Goal: Find specific page/section: Find specific page/section

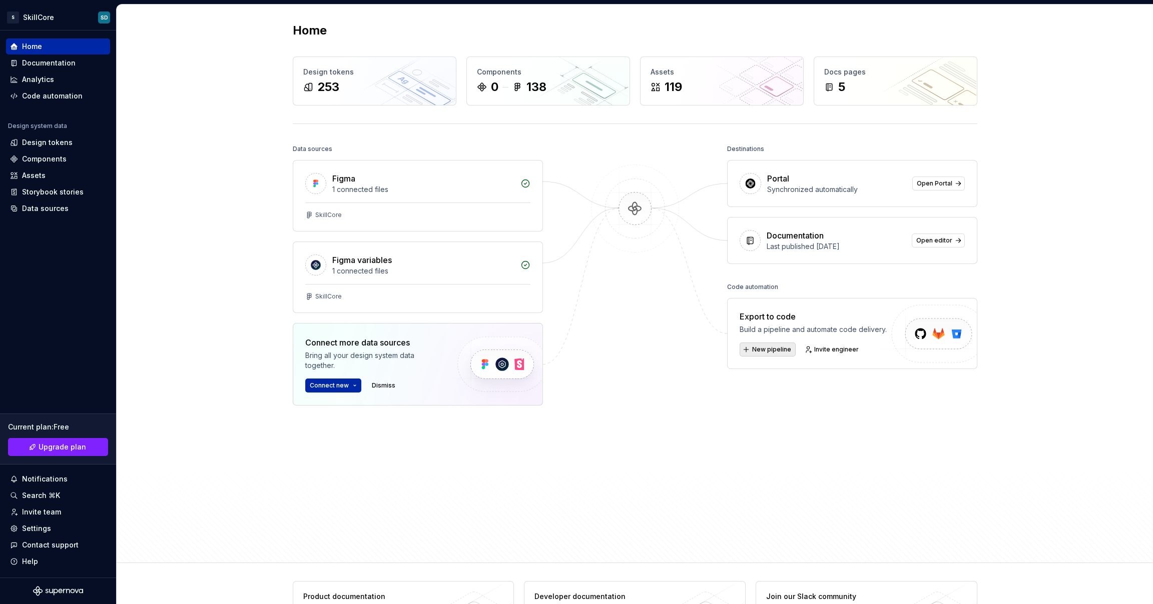
click at [763, 346] on span "New pipeline" at bounding box center [771, 350] width 39 height 8
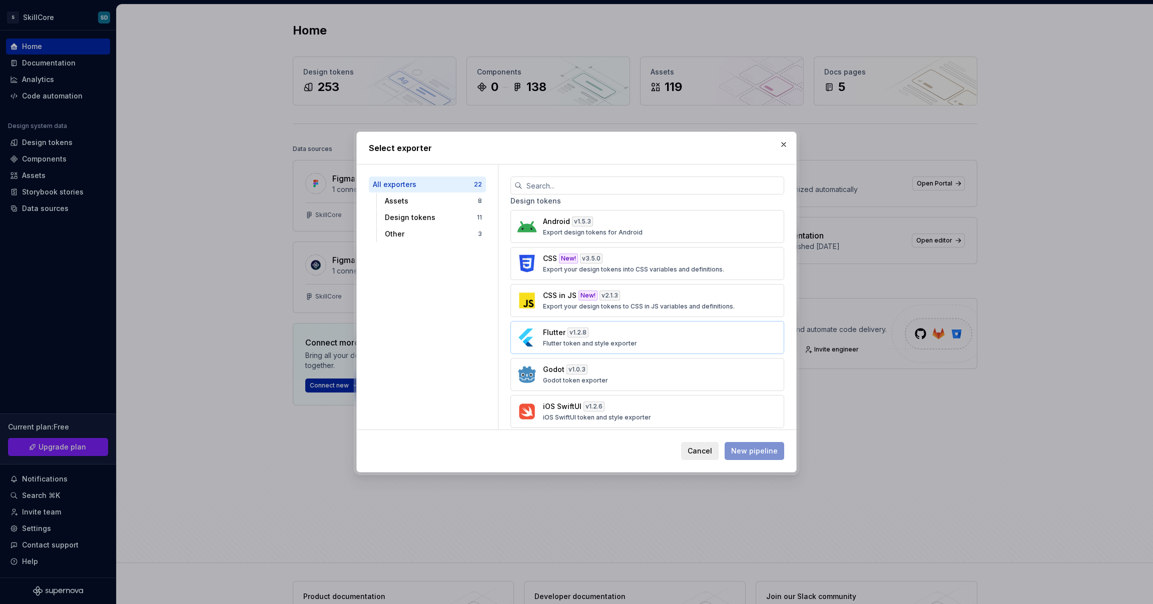
scroll to position [333, 0]
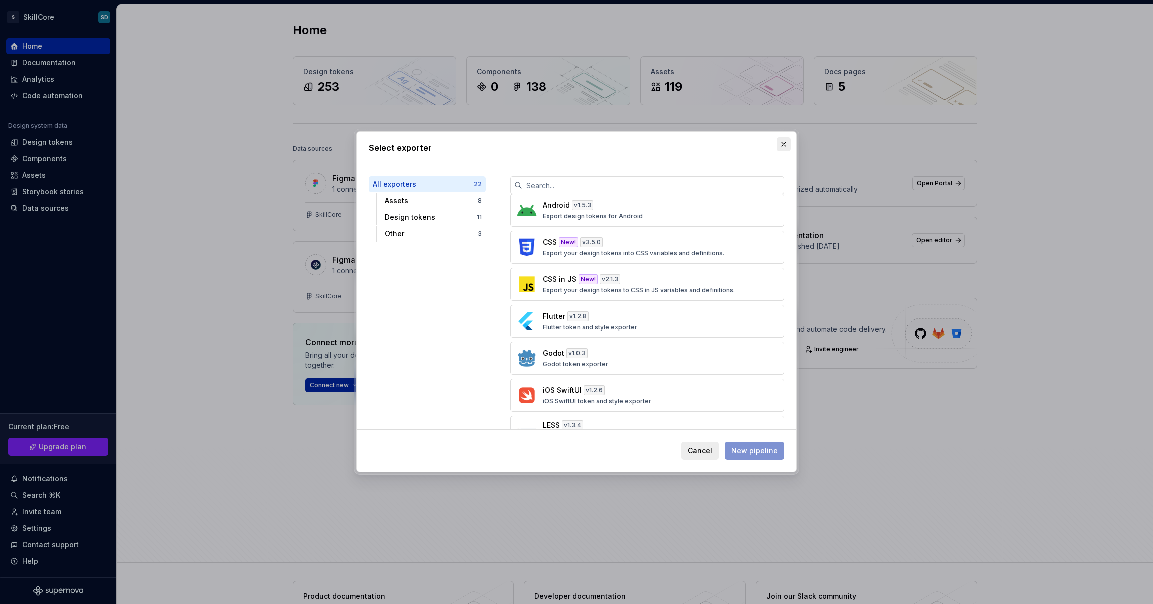
click at [784, 140] on button "button" at bounding box center [783, 145] width 14 height 14
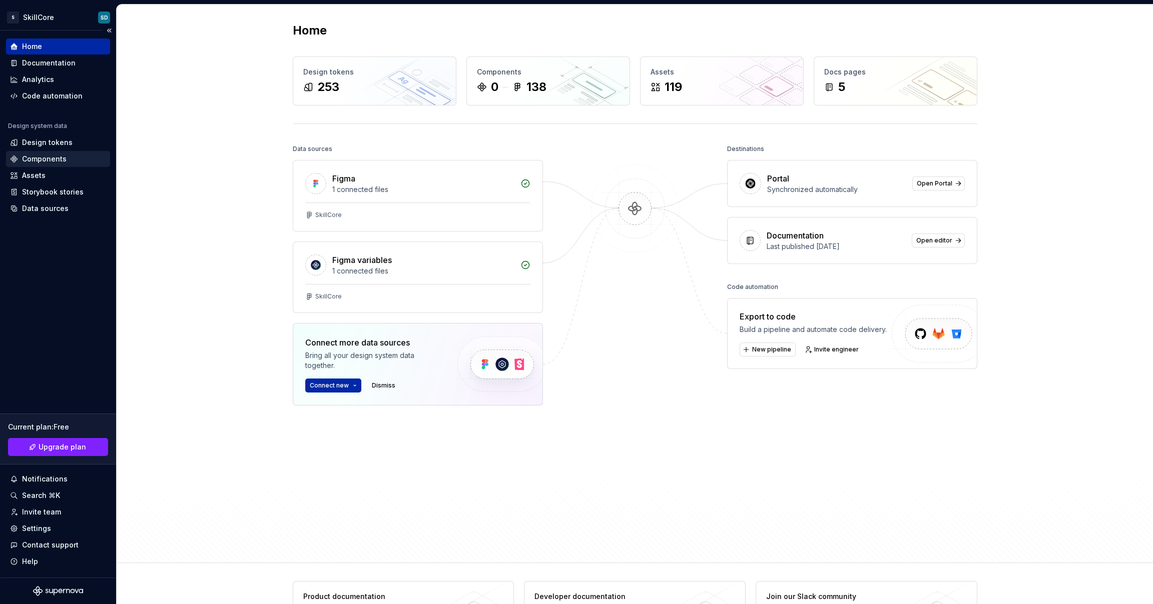
click at [29, 155] on div "Components" at bounding box center [44, 159] width 45 height 10
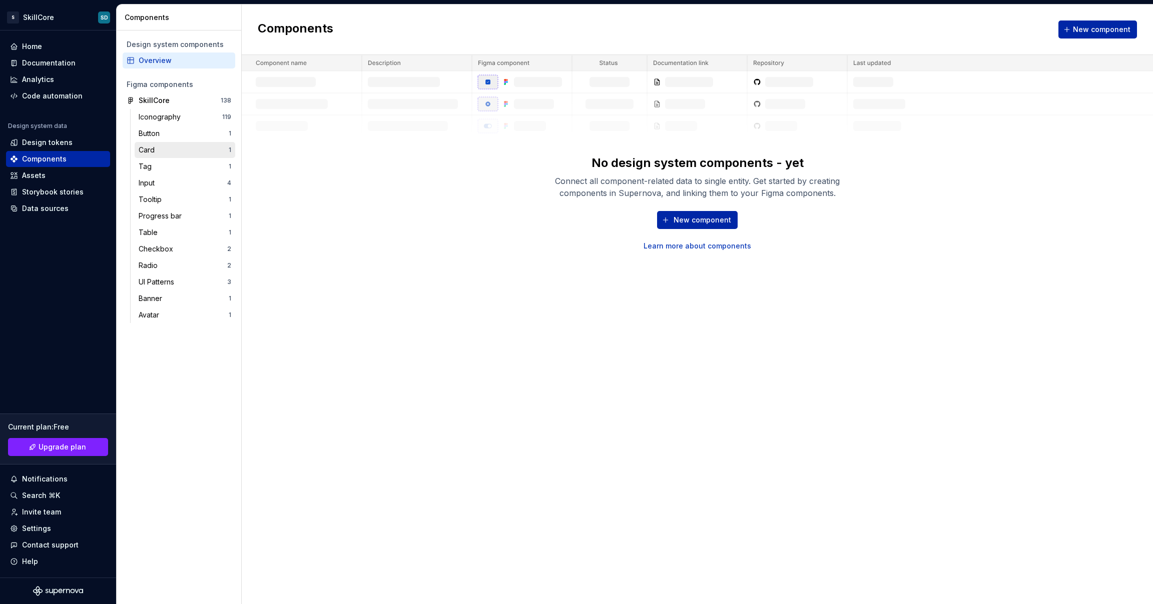
click at [160, 148] on div "Card" at bounding box center [184, 150] width 90 height 10
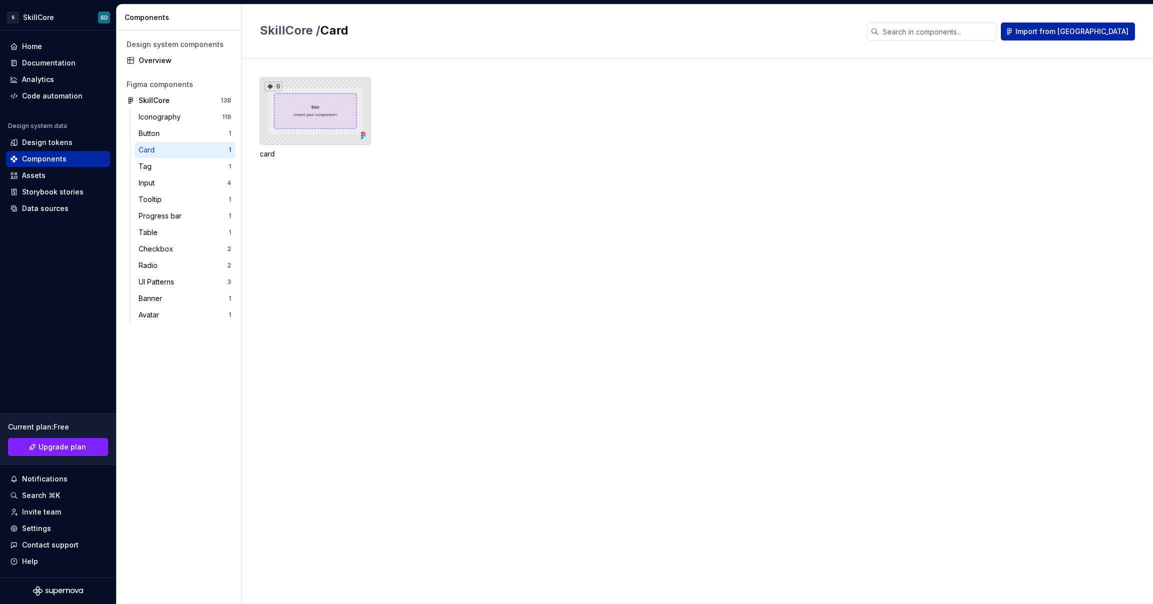
click at [310, 130] on div "8" at bounding box center [315, 111] width 111 height 68
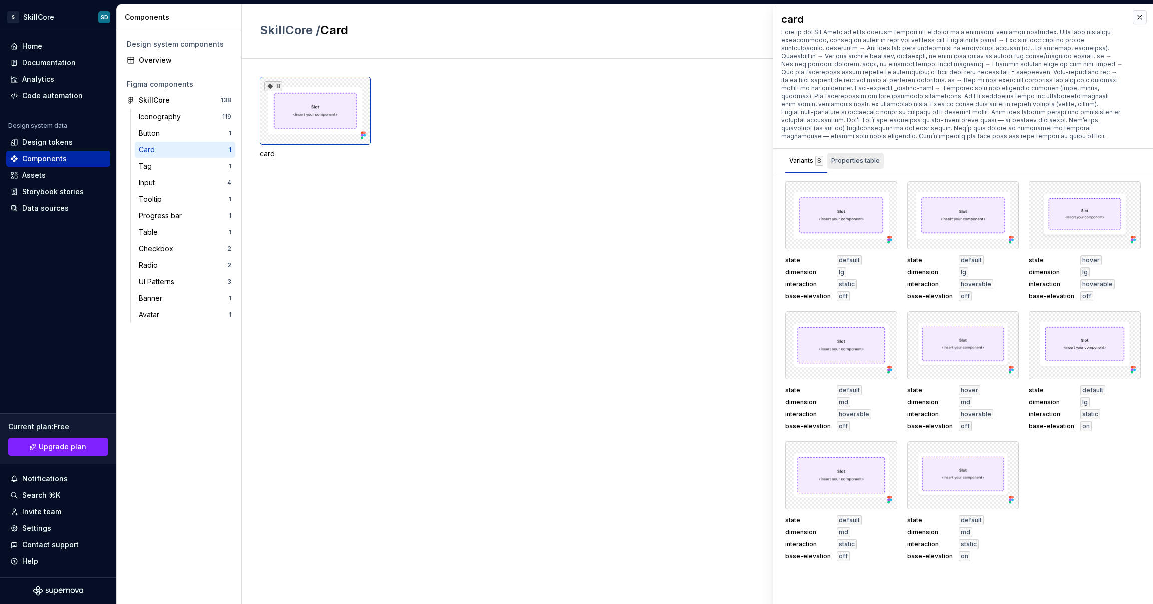
click at [840, 159] on div "Properties table" at bounding box center [855, 161] width 57 height 16
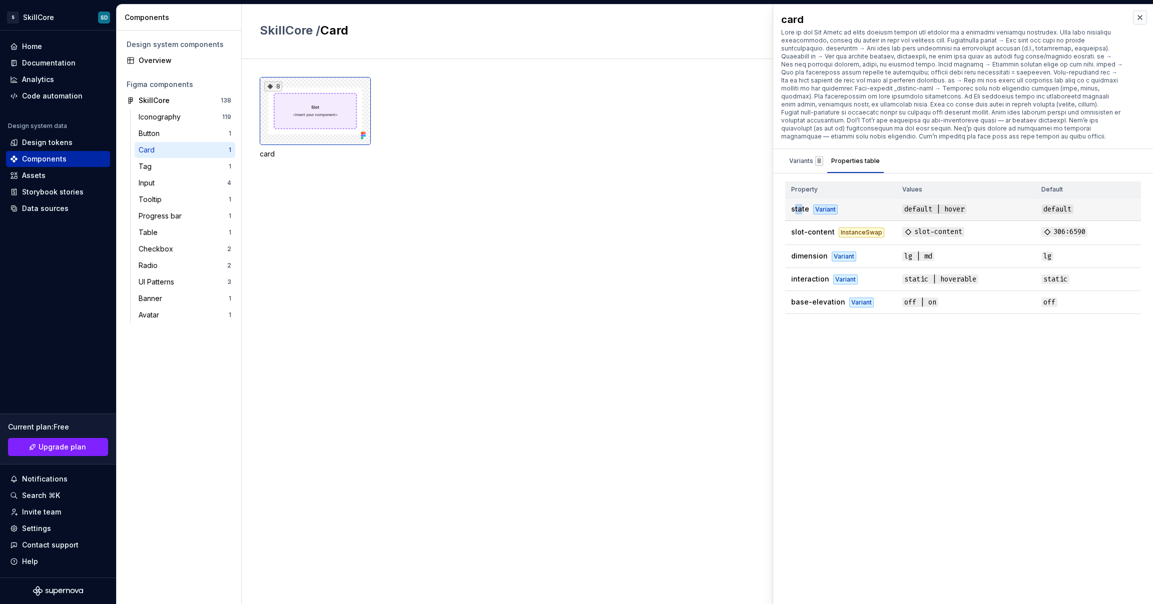
drag, startPoint x: 794, startPoint y: 200, endPoint x: 799, endPoint y: 203, distance: 5.8
click at [799, 205] on span "state" at bounding box center [800, 209] width 18 height 9
drag, startPoint x: 832, startPoint y: 224, endPoint x: 820, endPoint y: 225, distance: 11.5
click at [821, 224] on td "slot-content InstanceSwap" at bounding box center [840, 233] width 111 height 24
drag, startPoint x: 823, startPoint y: 249, endPoint x: 808, endPoint y: 249, distance: 15.5
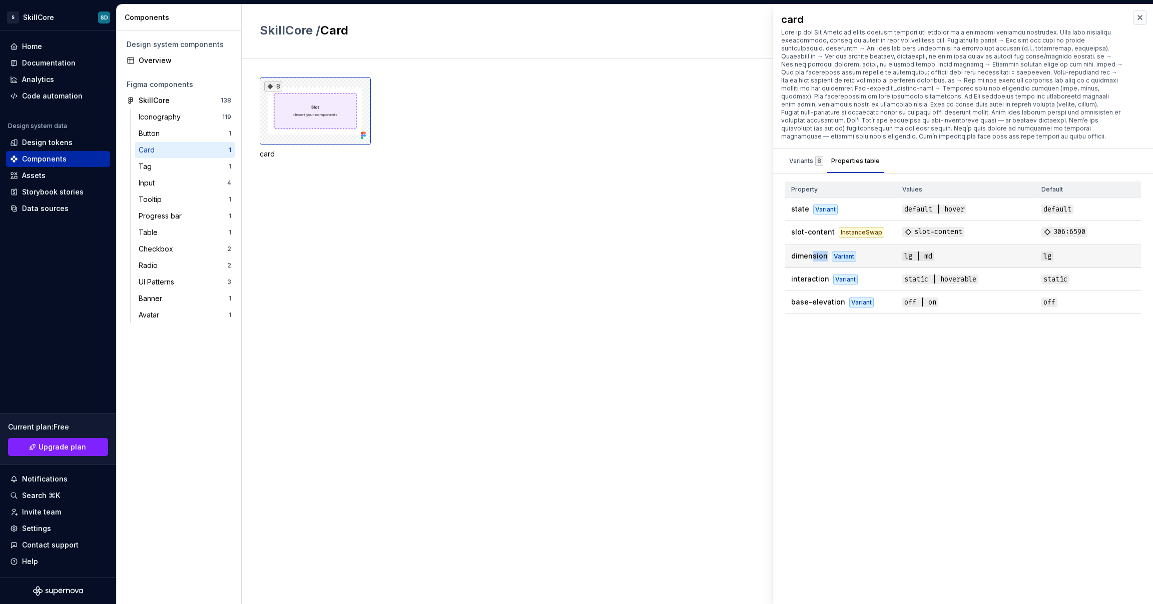
click at [808, 249] on td "dimension Variant" at bounding box center [840, 256] width 111 height 23
click at [34, 189] on div "Storybook stories" at bounding box center [53, 192] width 62 height 10
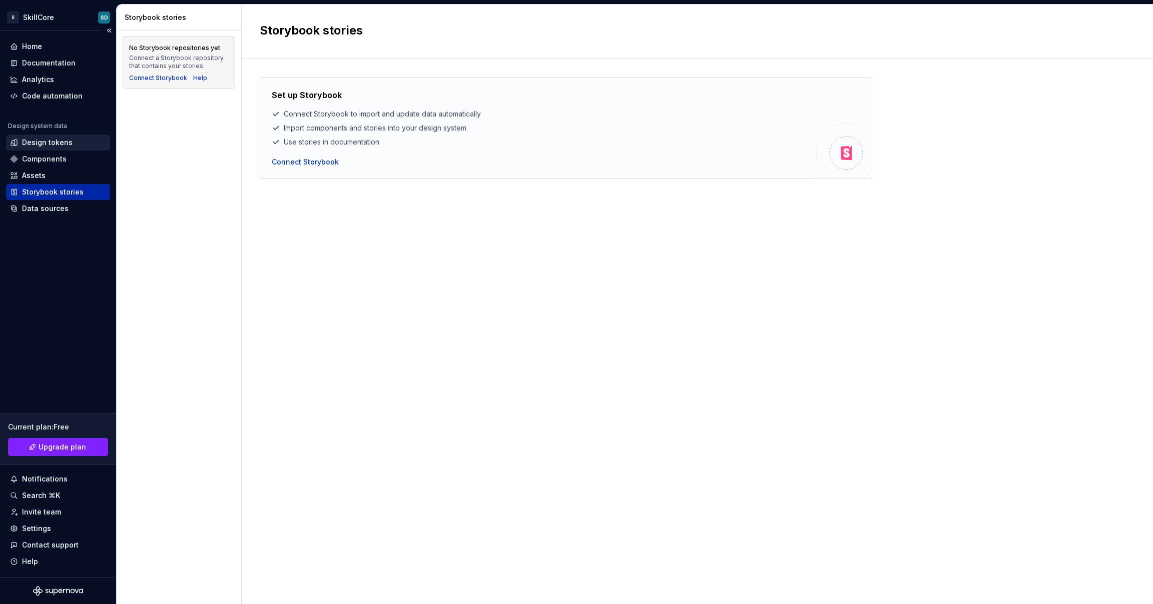
click at [29, 141] on div "Design tokens" at bounding box center [47, 143] width 51 height 10
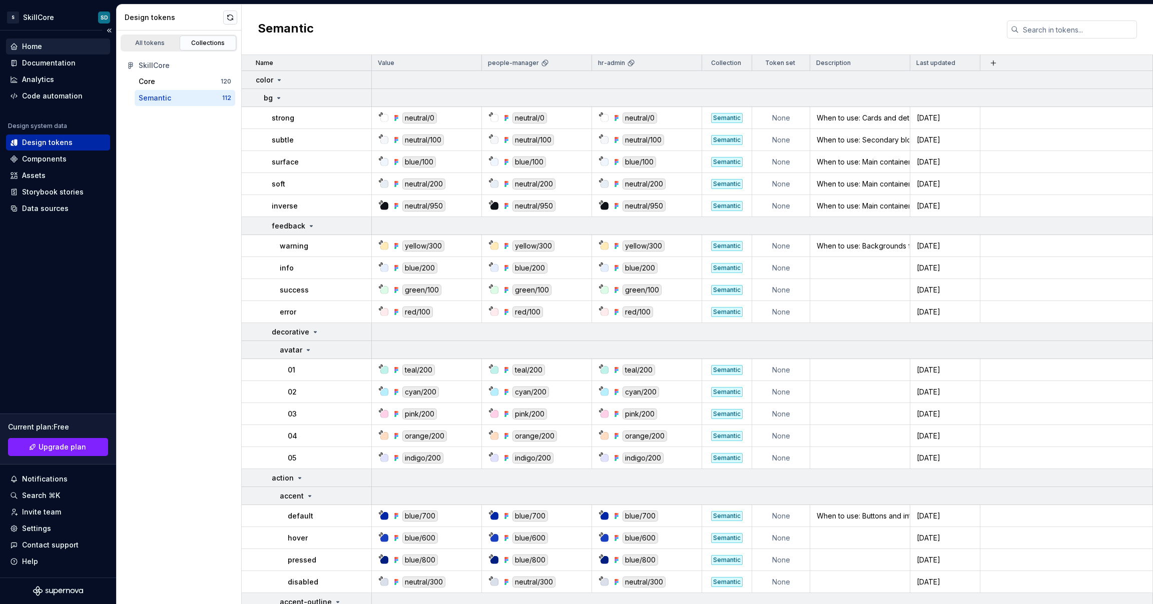
click at [41, 52] on div "Home" at bounding box center [58, 47] width 104 height 16
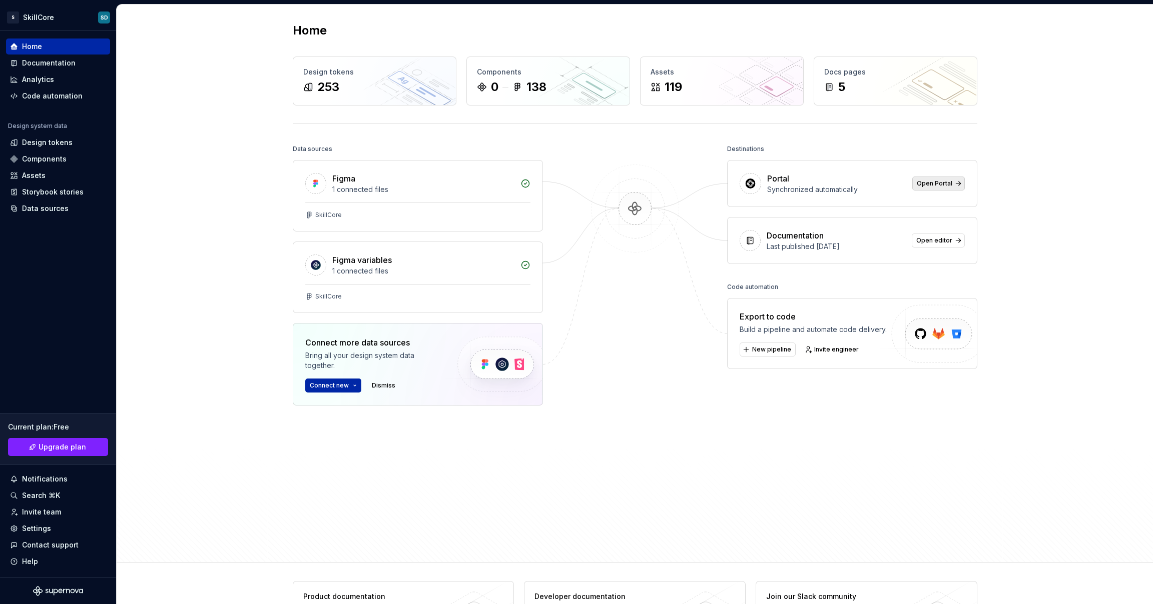
click at [942, 185] on span "Open Portal" at bounding box center [935, 184] width 36 height 8
click at [66, 160] on div "Components" at bounding box center [58, 159] width 96 height 10
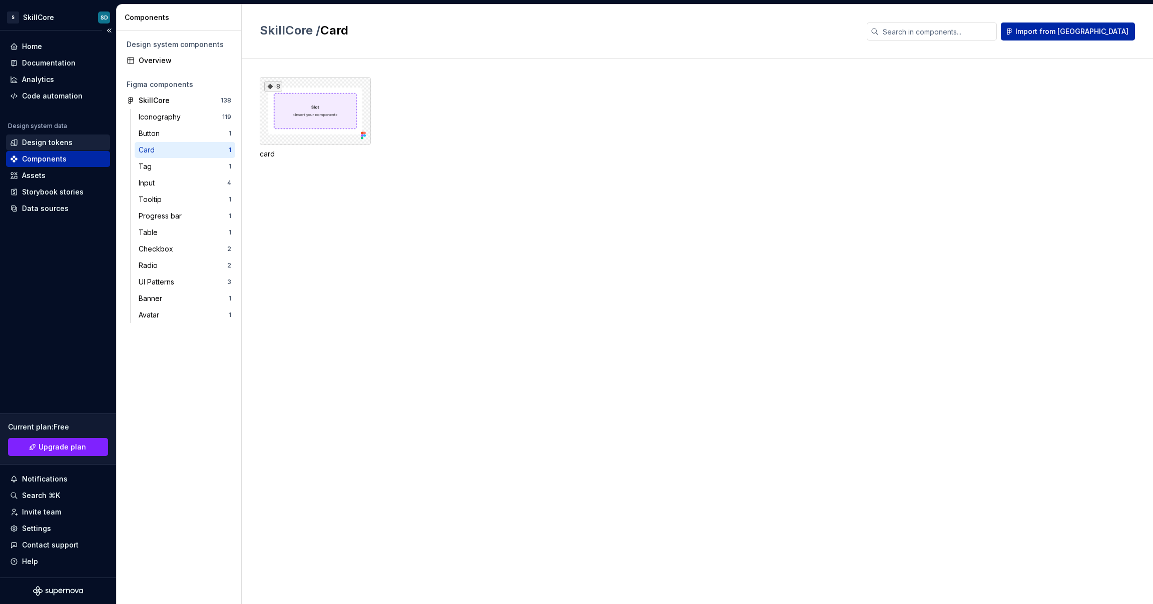
click at [71, 146] on div "Design tokens" at bounding box center [58, 143] width 96 height 10
